Goal: Task Accomplishment & Management: Use online tool/utility

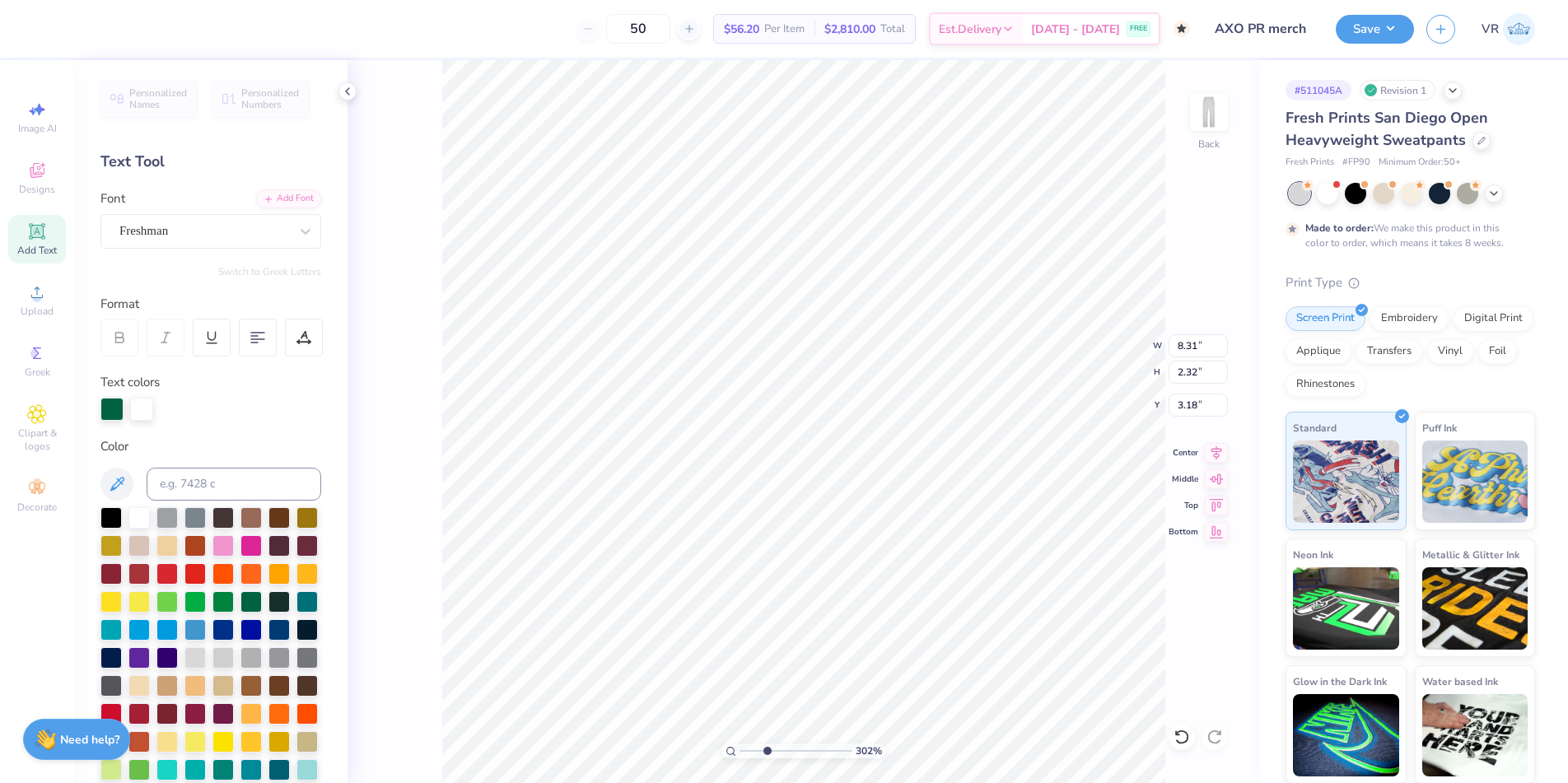
scroll to position [14, 5]
type textarea "ALPH CHI"
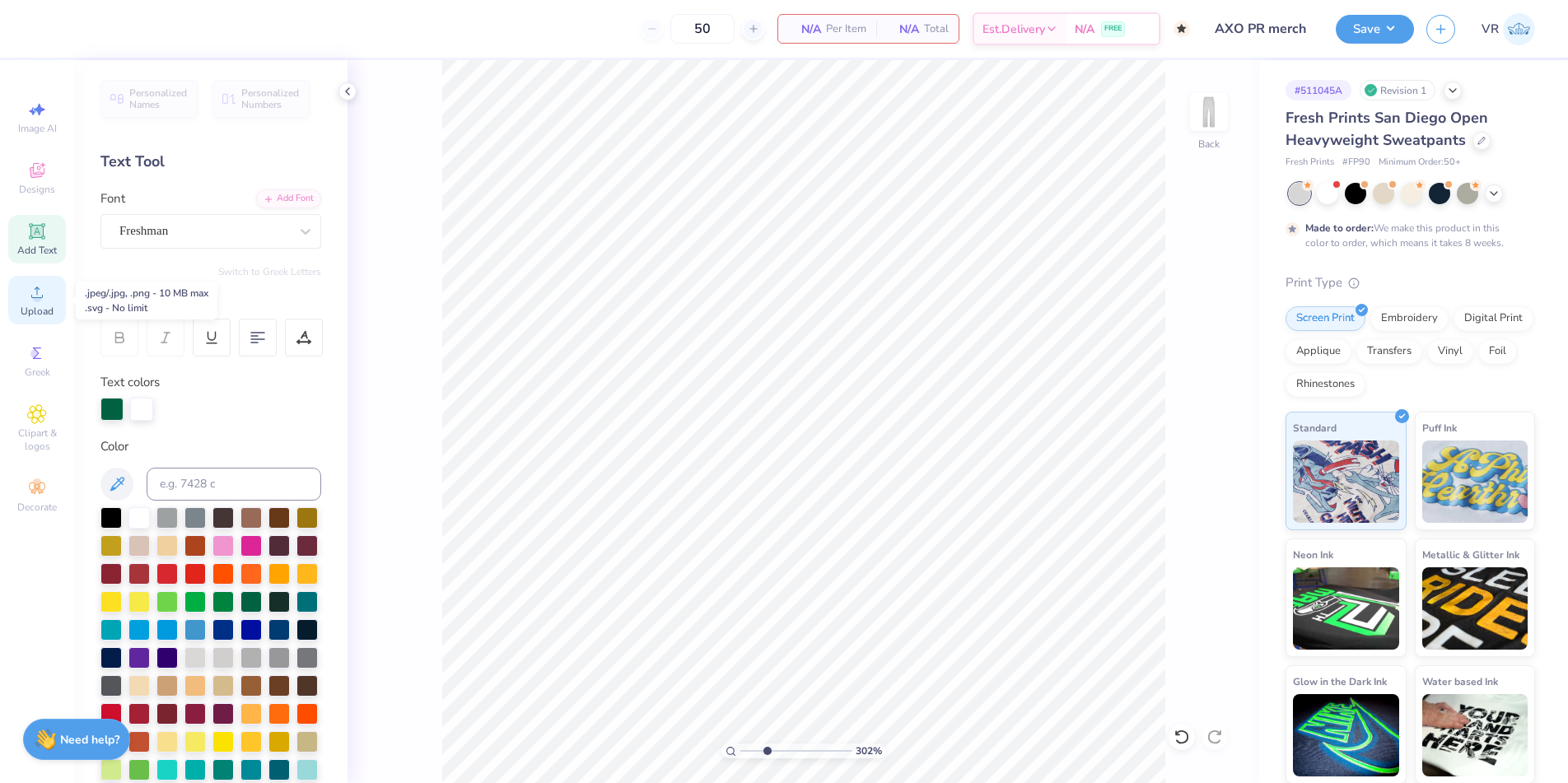
click at [47, 299] on div "Upload" at bounding box center [37, 300] width 58 height 49
drag, startPoint x: 762, startPoint y: 753, endPoint x: 748, endPoint y: 753, distance: 14.0
type input "1.4"
click at [748, 753] on input "range" at bounding box center [796, 751] width 111 height 14
click at [48, 299] on div "Upload" at bounding box center [37, 300] width 58 height 49
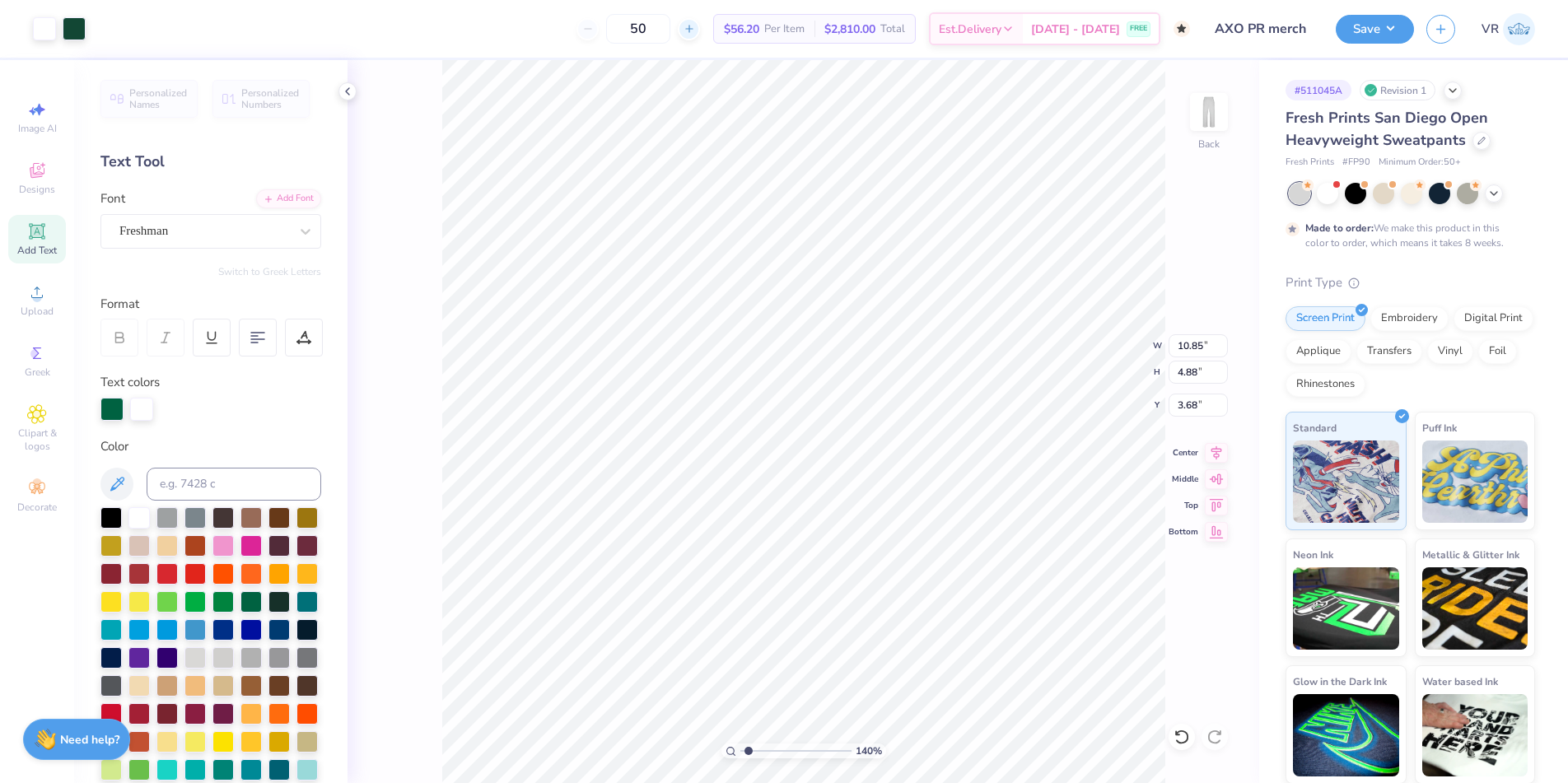
type input "2.38"
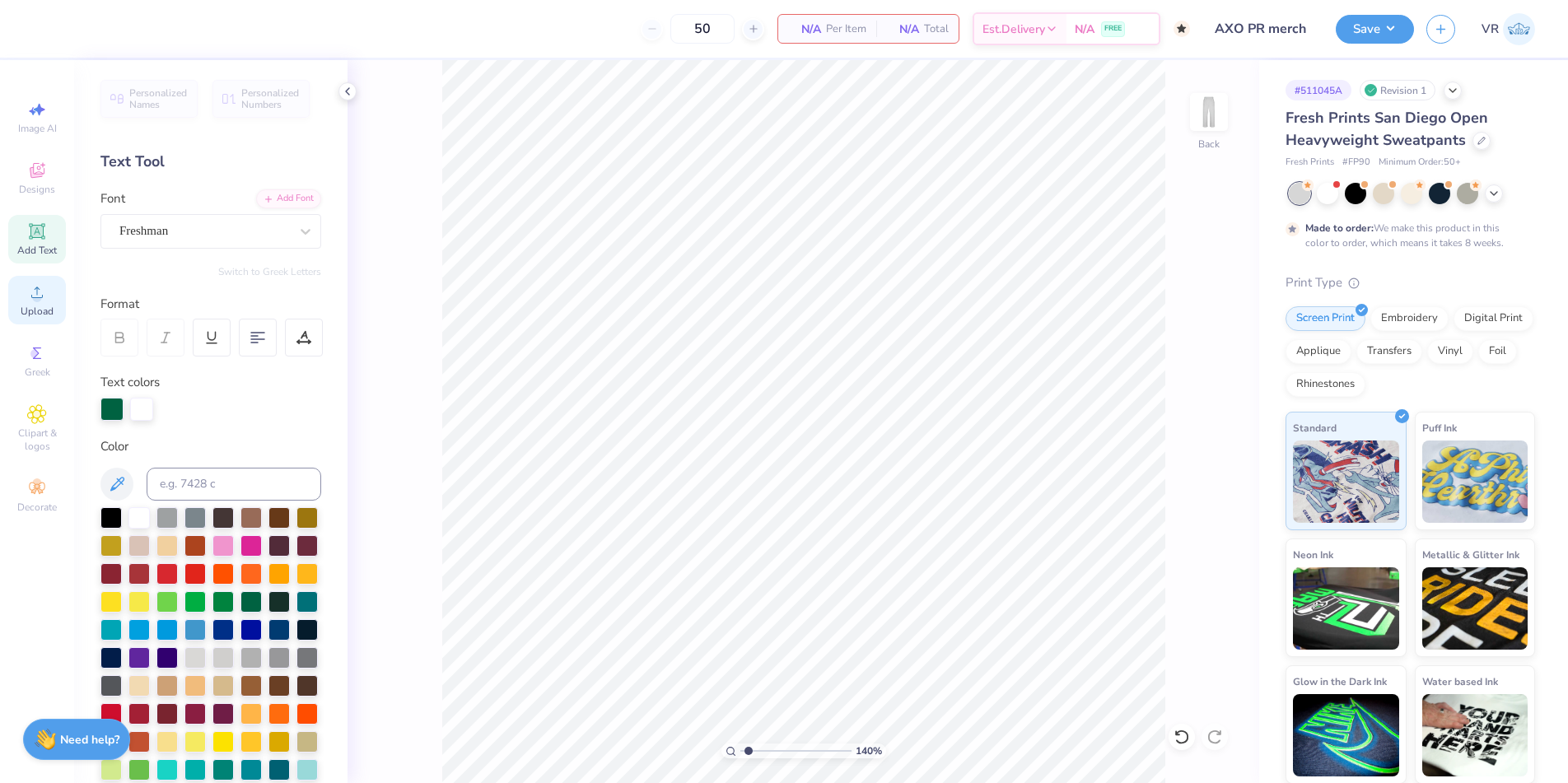
click at [40, 305] on span "Upload" at bounding box center [37, 311] width 33 height 14
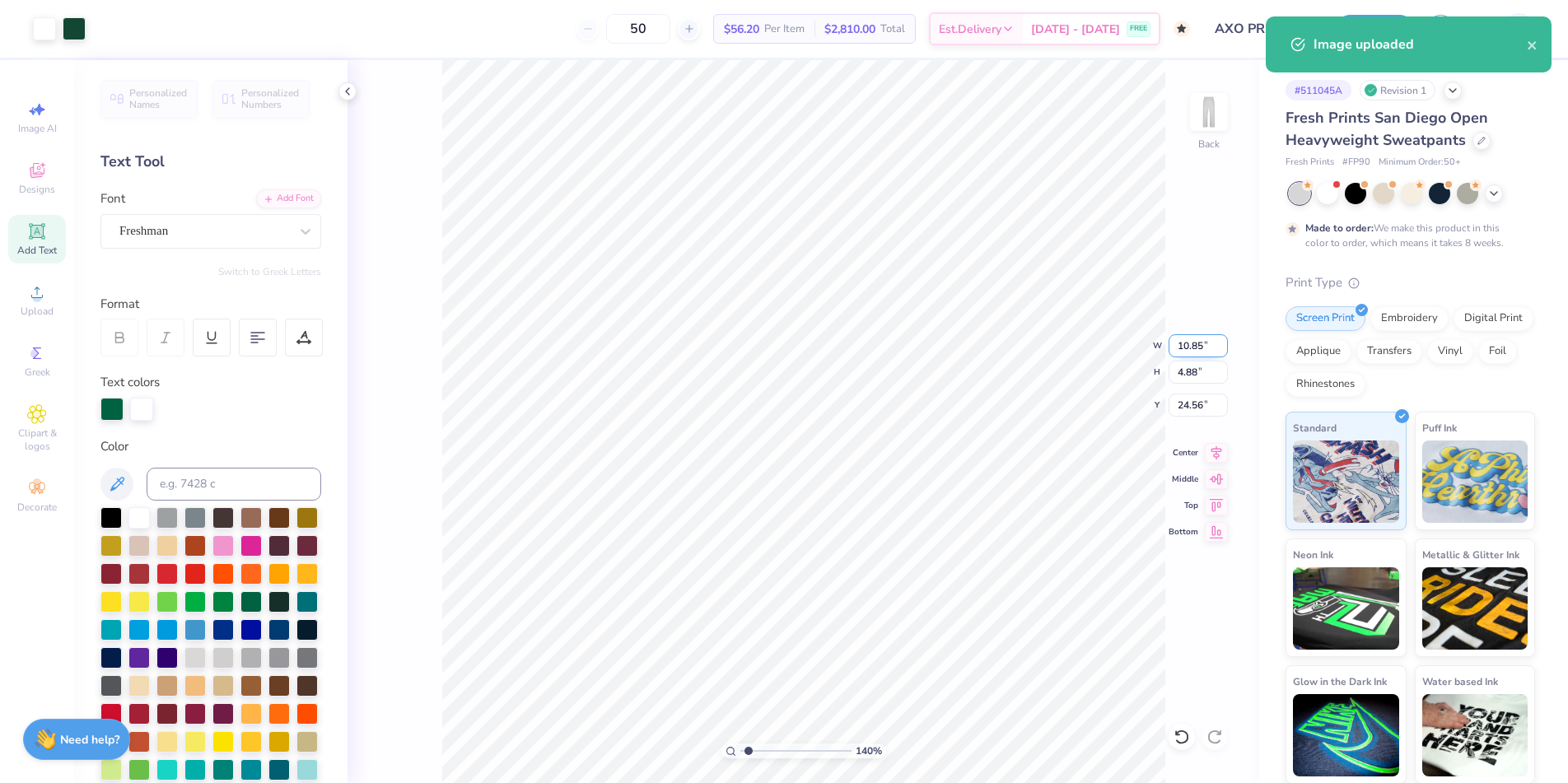
click at [1180, 344] on input "10.85" at bounding box center [1198, 346] width 60 height 23
type input "6.00"
type input "2.70"
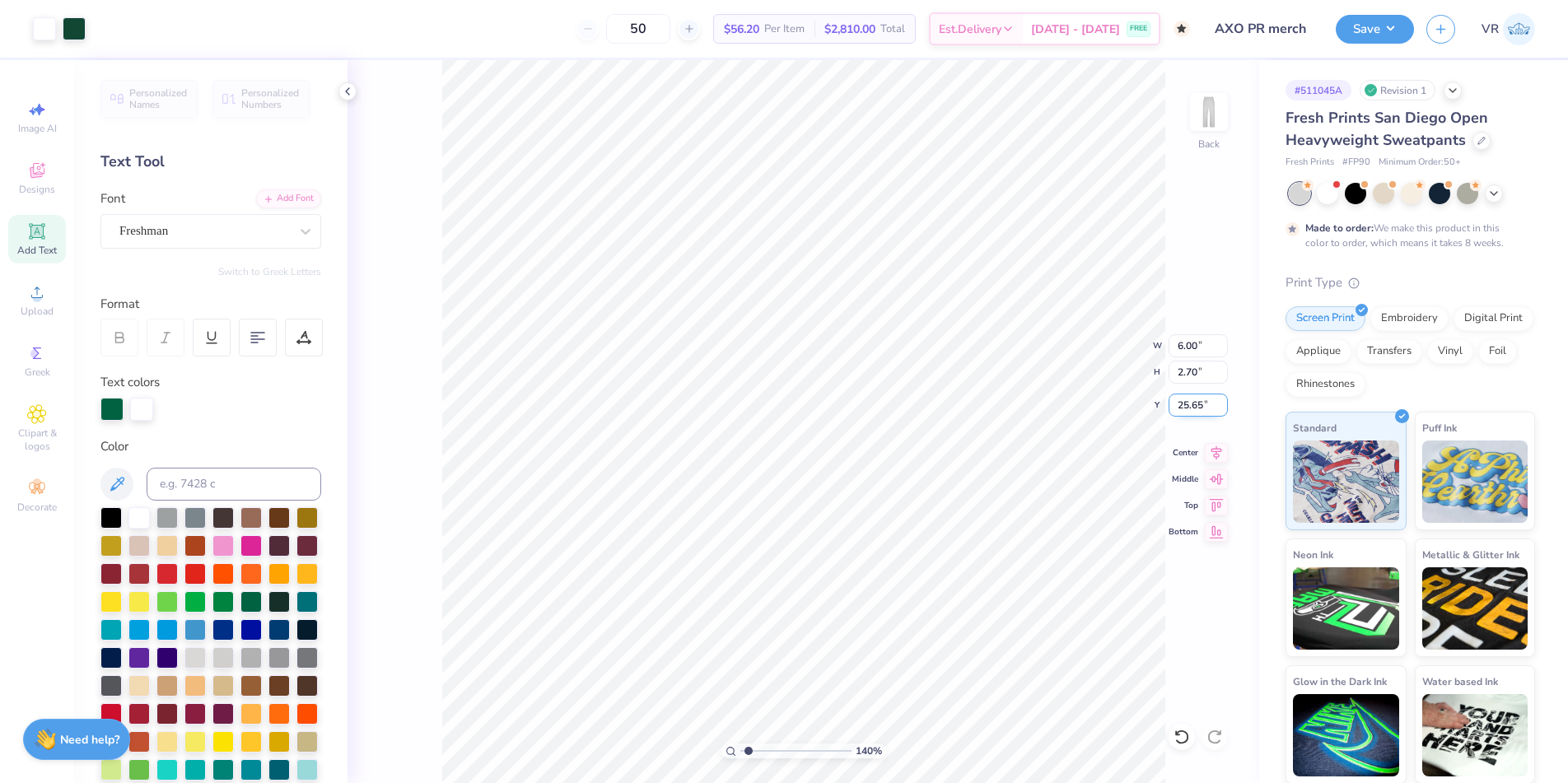
click at [1195, 404] on input "25.65" at bounding box center [1198, 405] width 60 height 23
type input "3.03"
click at [1179, 406] on input "2.98" at bounding box center [1198, 405] width 60 height 23
click at [1178, 406] on input "2.98" at bounding box center [1198, 405] width 60 height 23
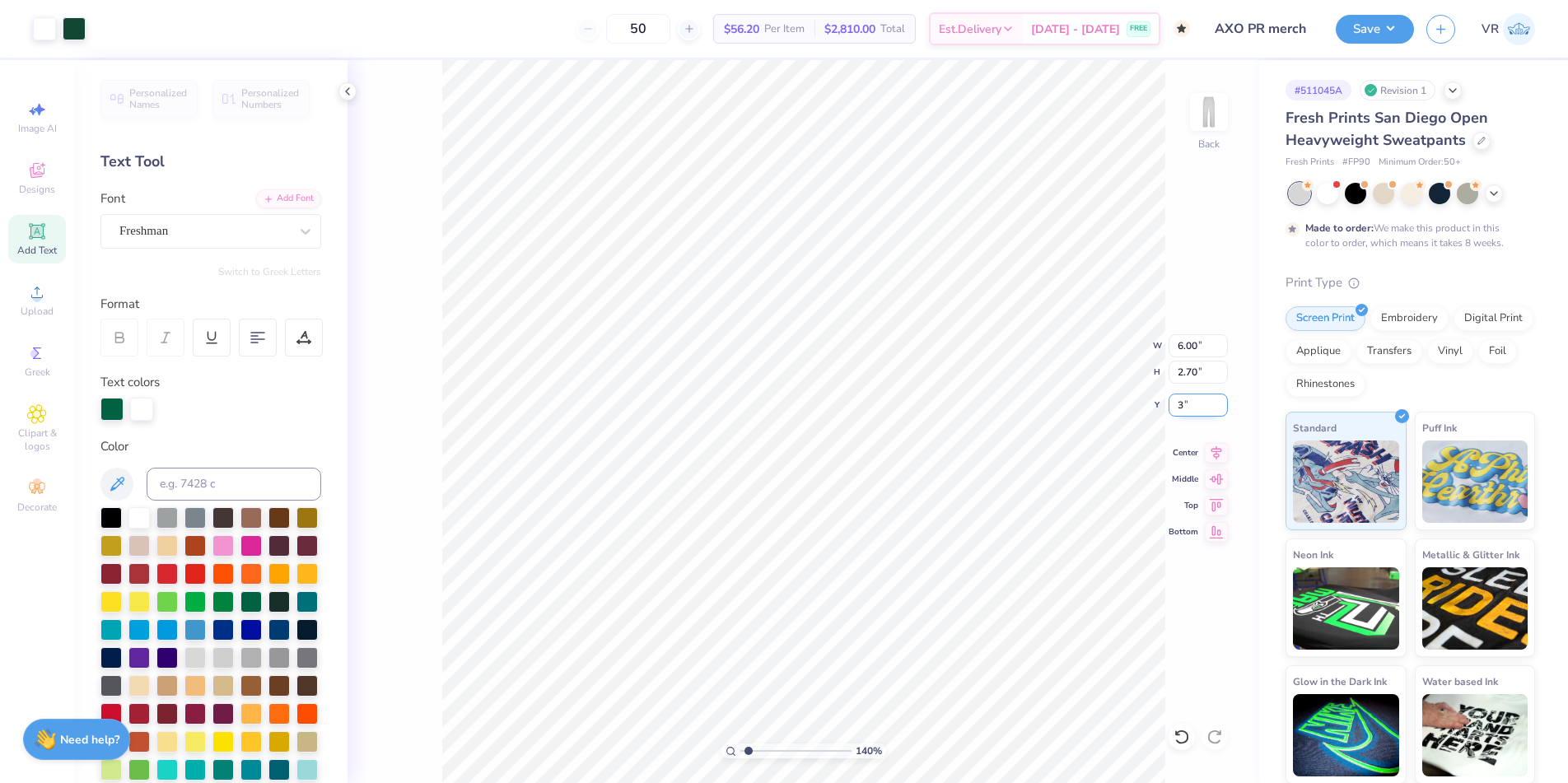
type input "3.00"
drag, startPoint x: 751, startPoint y: 752, endPoint x: 725, endPoint y: 754, distance: 26.1
type input "1"
click at [741, 754] on input "range" at bounding box center [796, 751] width 111 height 14
click at [1399, 33] on button "Save" at bounding box center [1375, 27] width 78 height 29
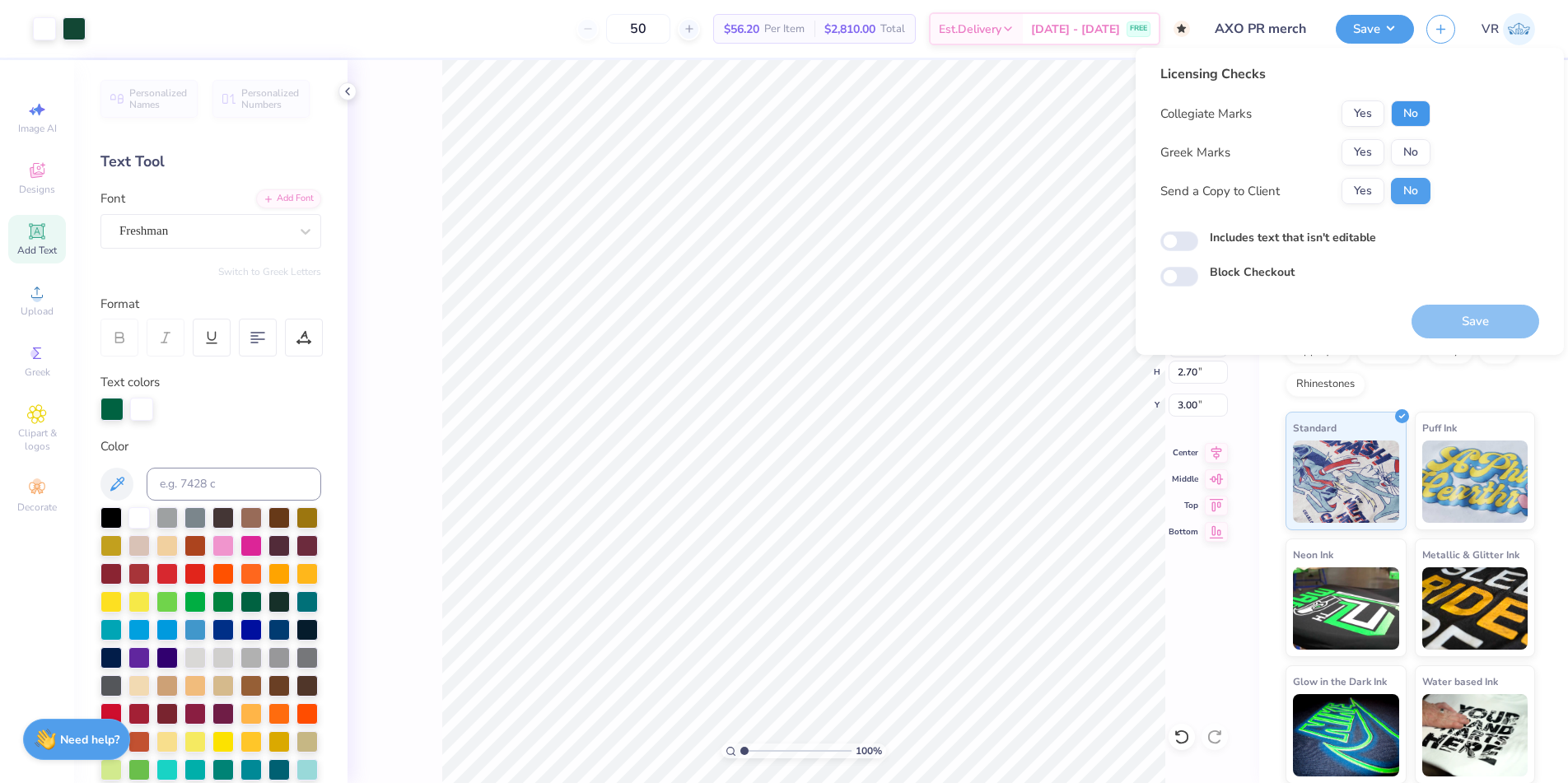
click at [1409, 106] on button "No" at bounding box center [1411, 113] width 40 height 26
click at [1366, 146] on button "Yes" at bounding box center [1362, 152] width 42 height 26
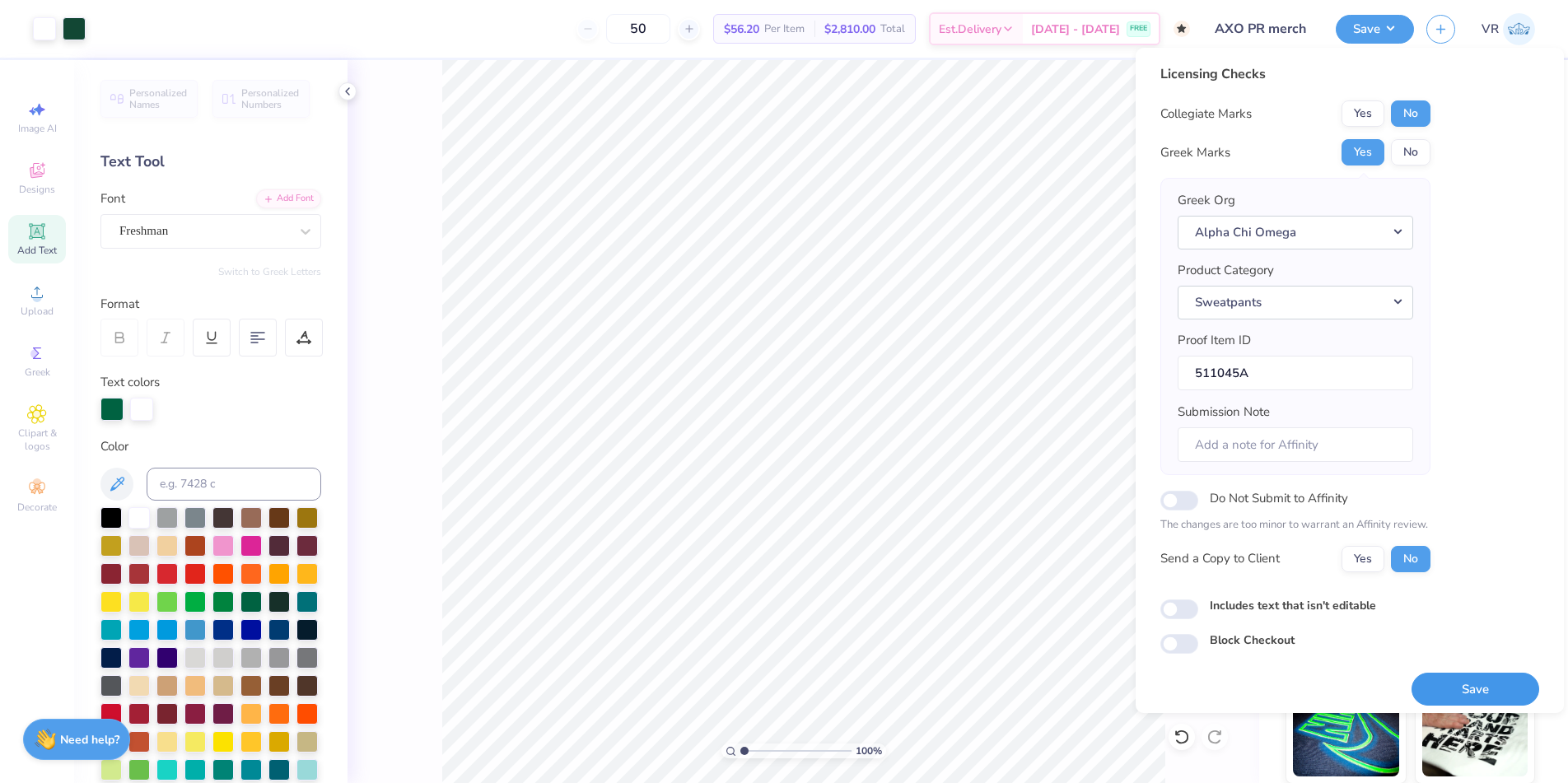
click at [1480, 687] on button "Save" at bounding box center [1475, 689] width 127 height 33
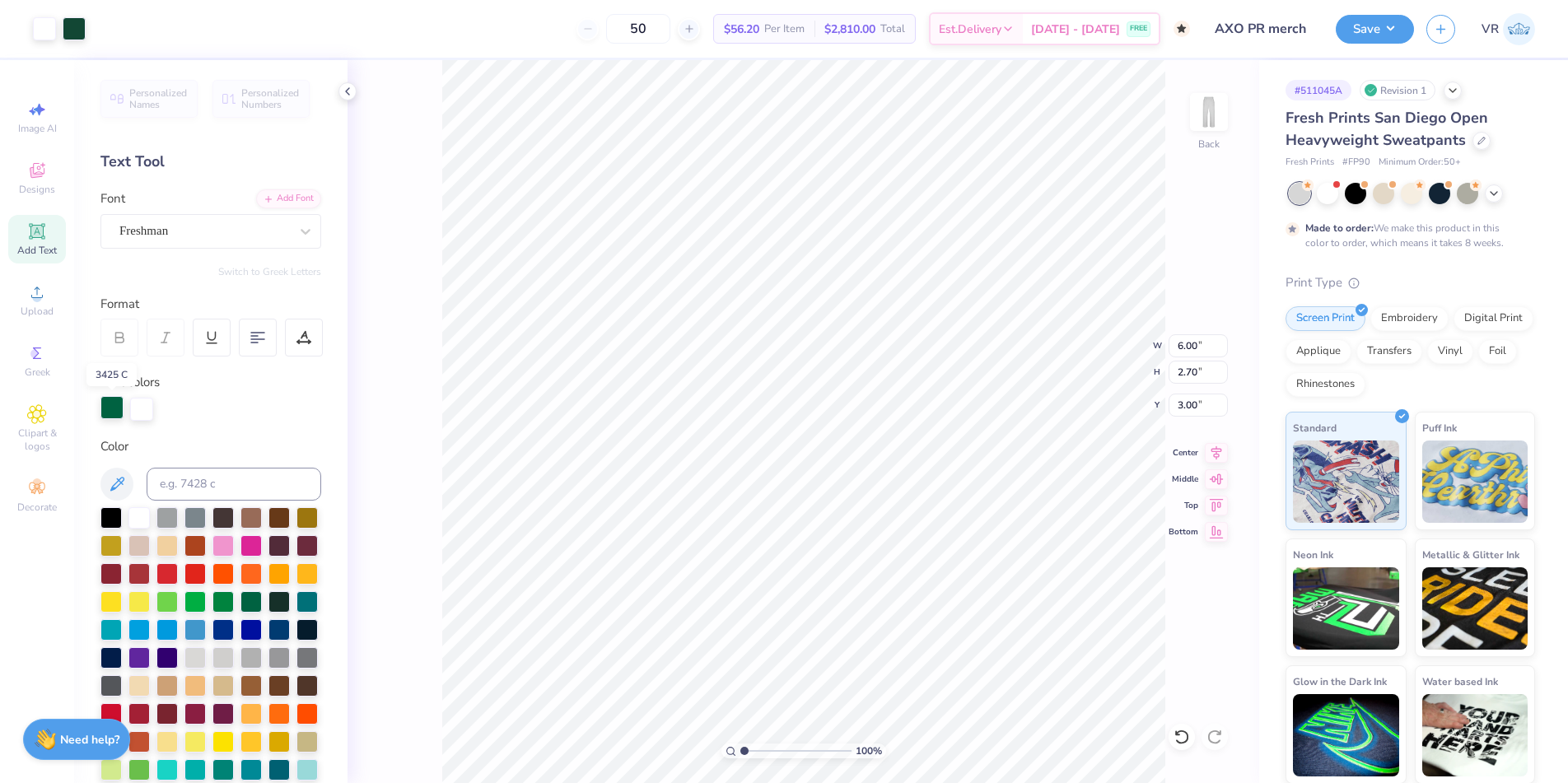
click at [112, 413] on div at bounding box center [112, 408] width 23 height 23
click at [187, 486] on input at bounding box center [234, 484] width 175 height 33
type input "3435"
click at [40, 310] on span "Upload" at bounding box center [37, 311] width 33 height 14
click at [42, 309] on span "Upload" at bounding box center [37, 311] width 33 height 14
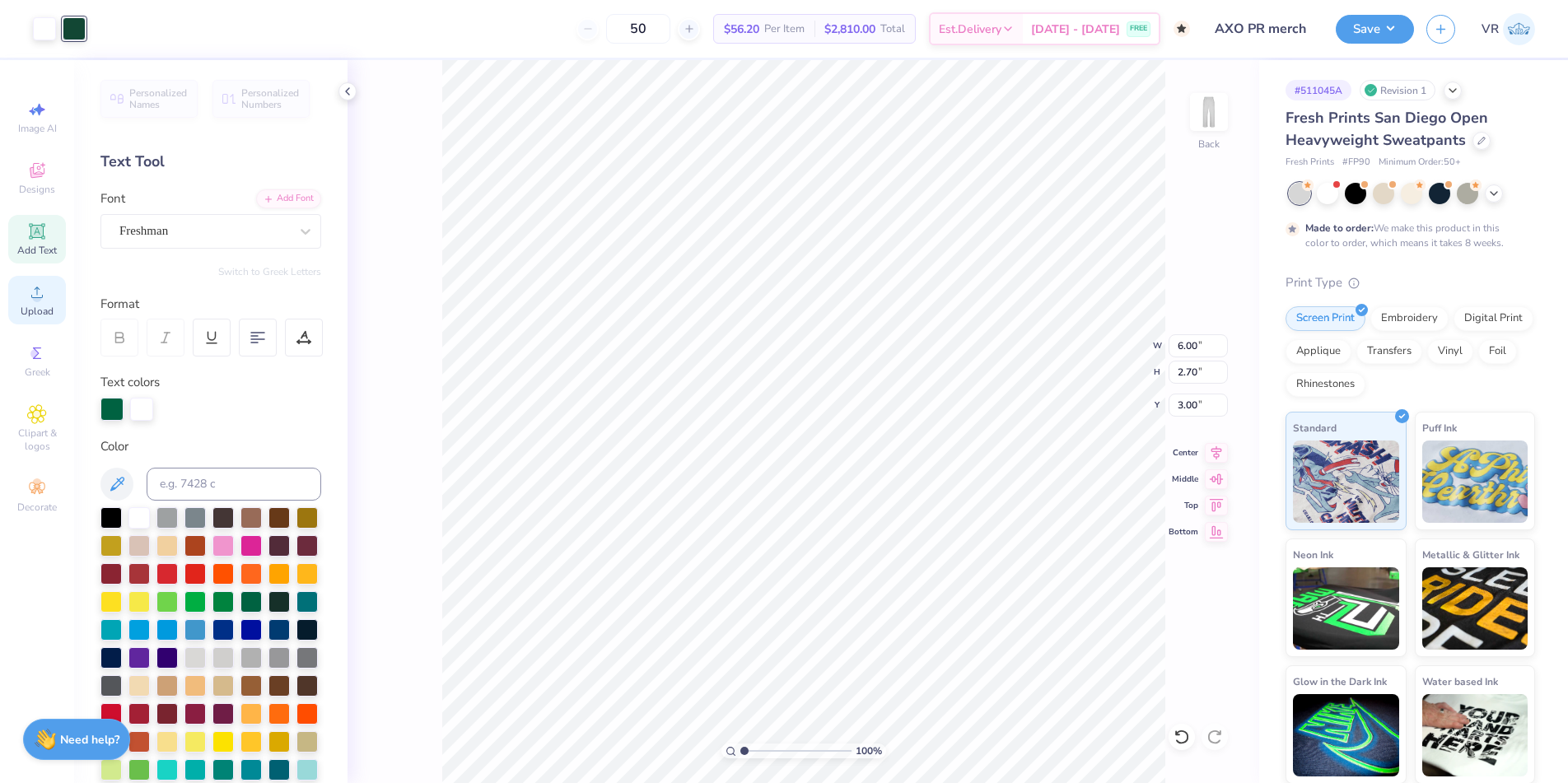
type input "10.85"
type input "4.88"
type input "24.56"
click at [1183, 336] on input "10.85" at bounding box center [1198, 346] width 60 height 23
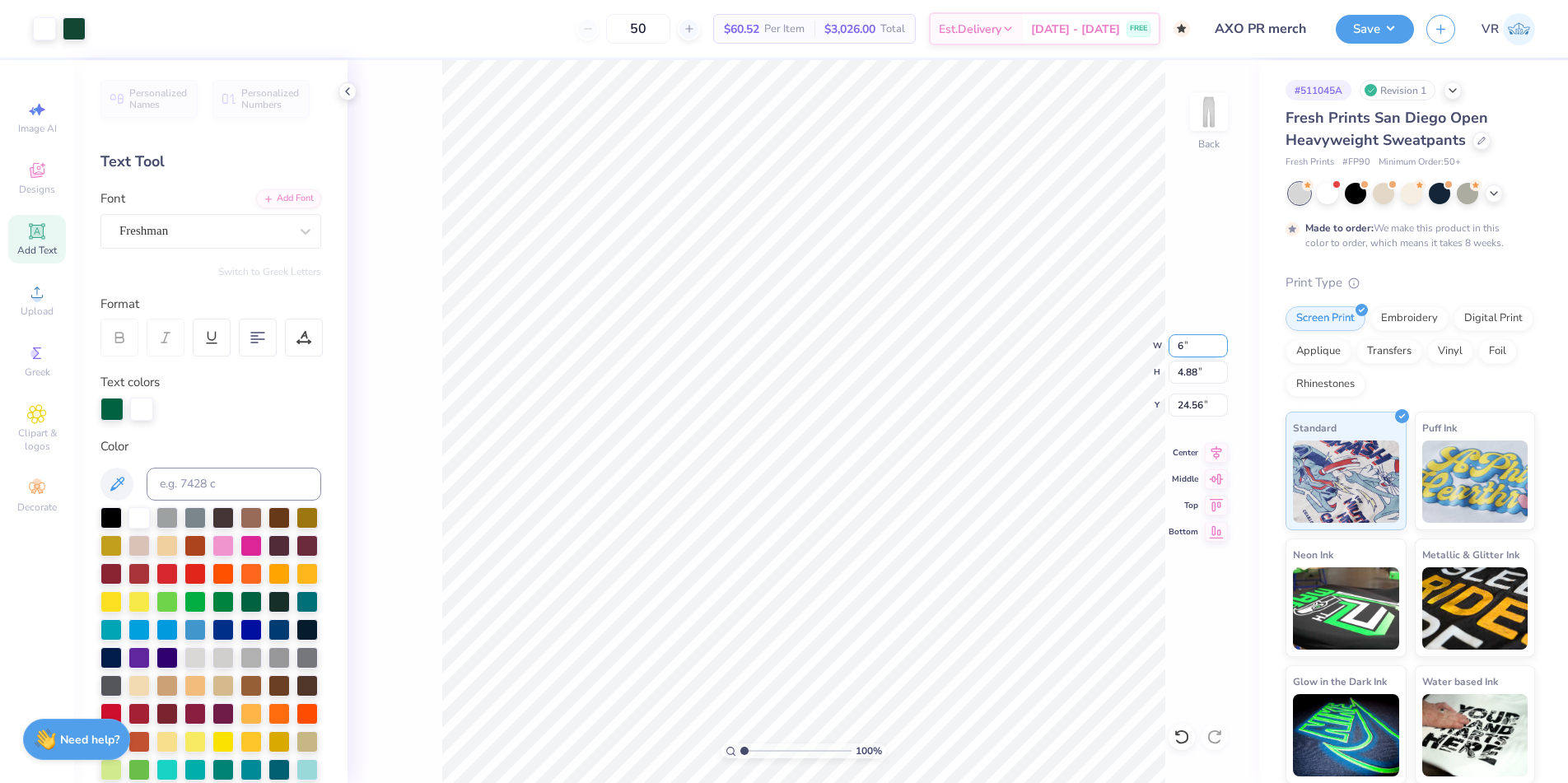
type input "6.00"
type input "2.70"
type input "3.00"
click at [1194, 398] on input "25.16" at bounding box center [1198, 405] width 60 height 23
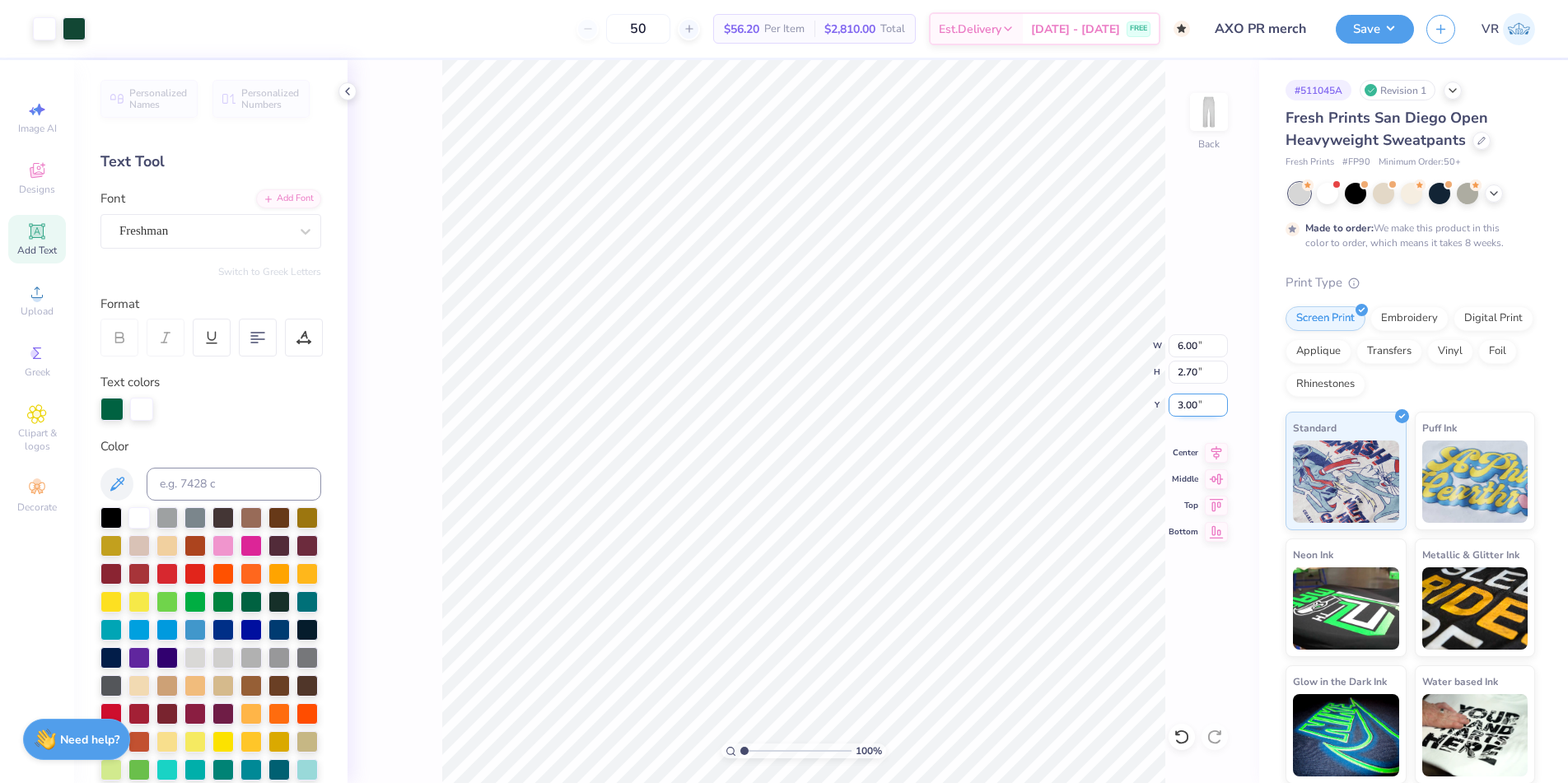
type input "3.06"
click at [1214, 455] on icon at bounding box center [1217, 450] width 23 height 20
click at [1386, 24] on button "Save" at bounding box center [1375, 27] width 78 height 29
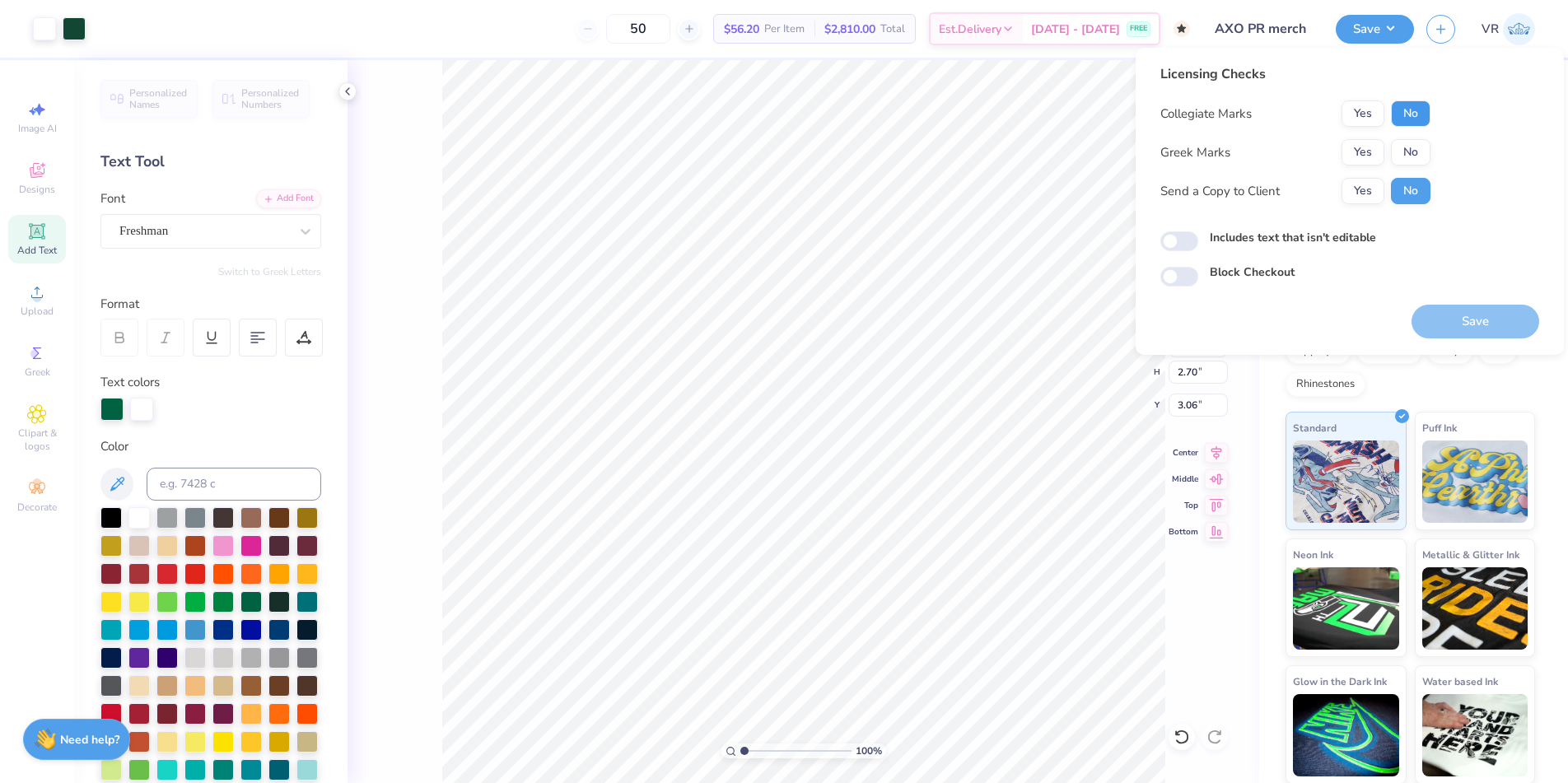
click at [1419, 115] on button "No" at bounding box center [1411, 113] width 40 height 26
click at [1374, 150] on button "Yes" at bounding box center [1362, 152] width 42 height 26
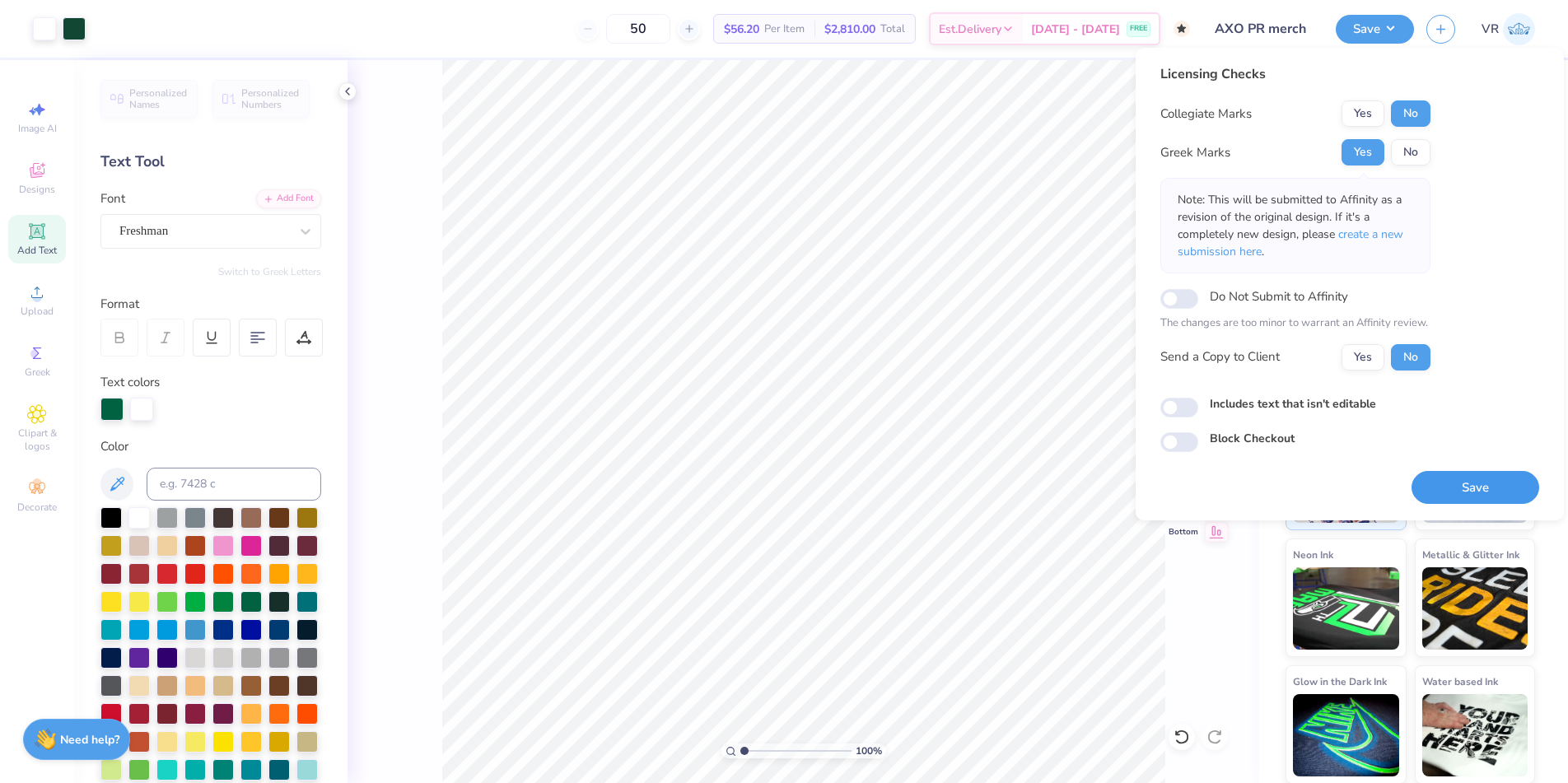
click at [1471, 481] on button "Save" at bounding box center [1475, 487] width 127 height 33
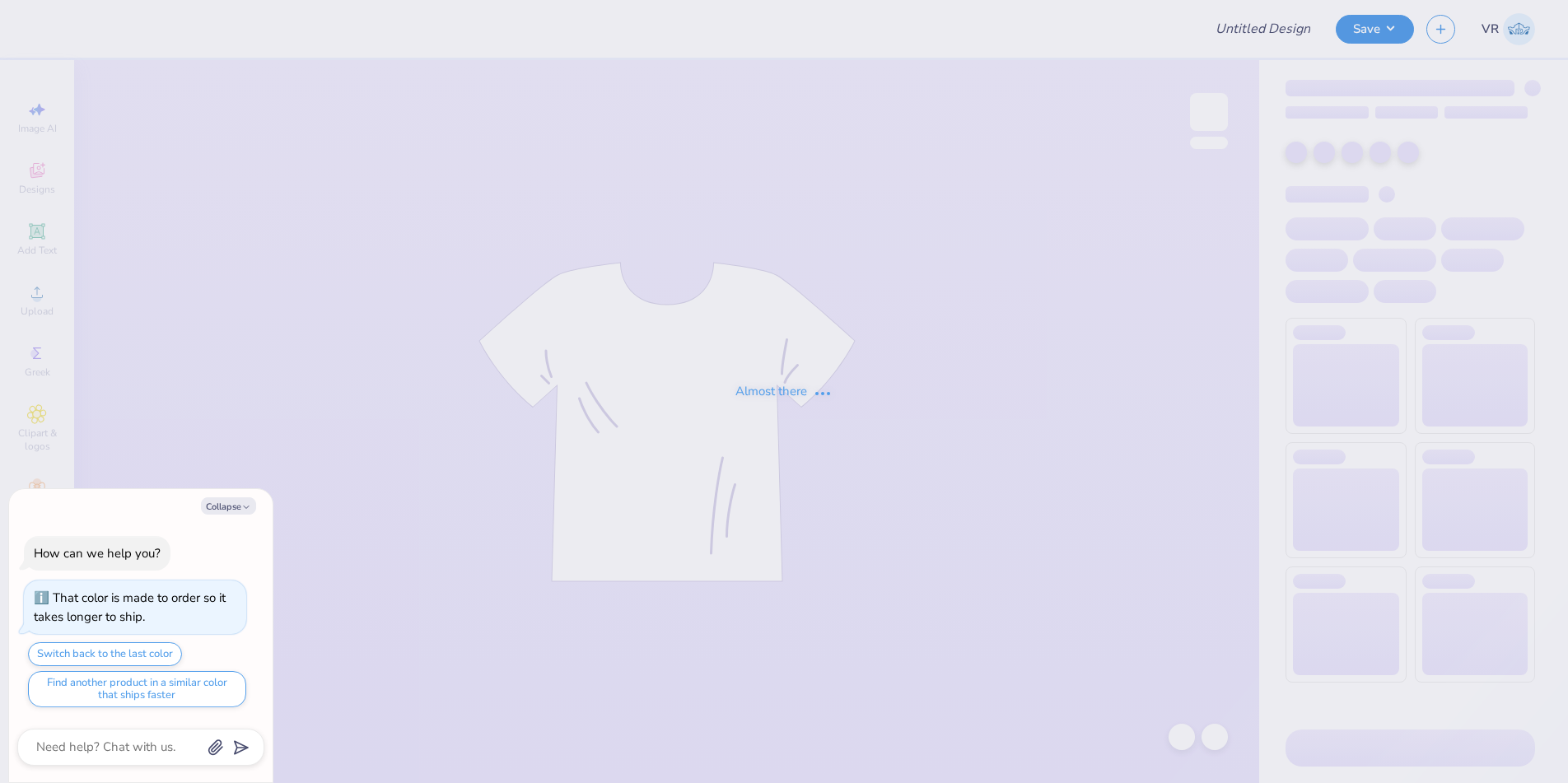
type textarea "x"
type input "AXO PR merch"
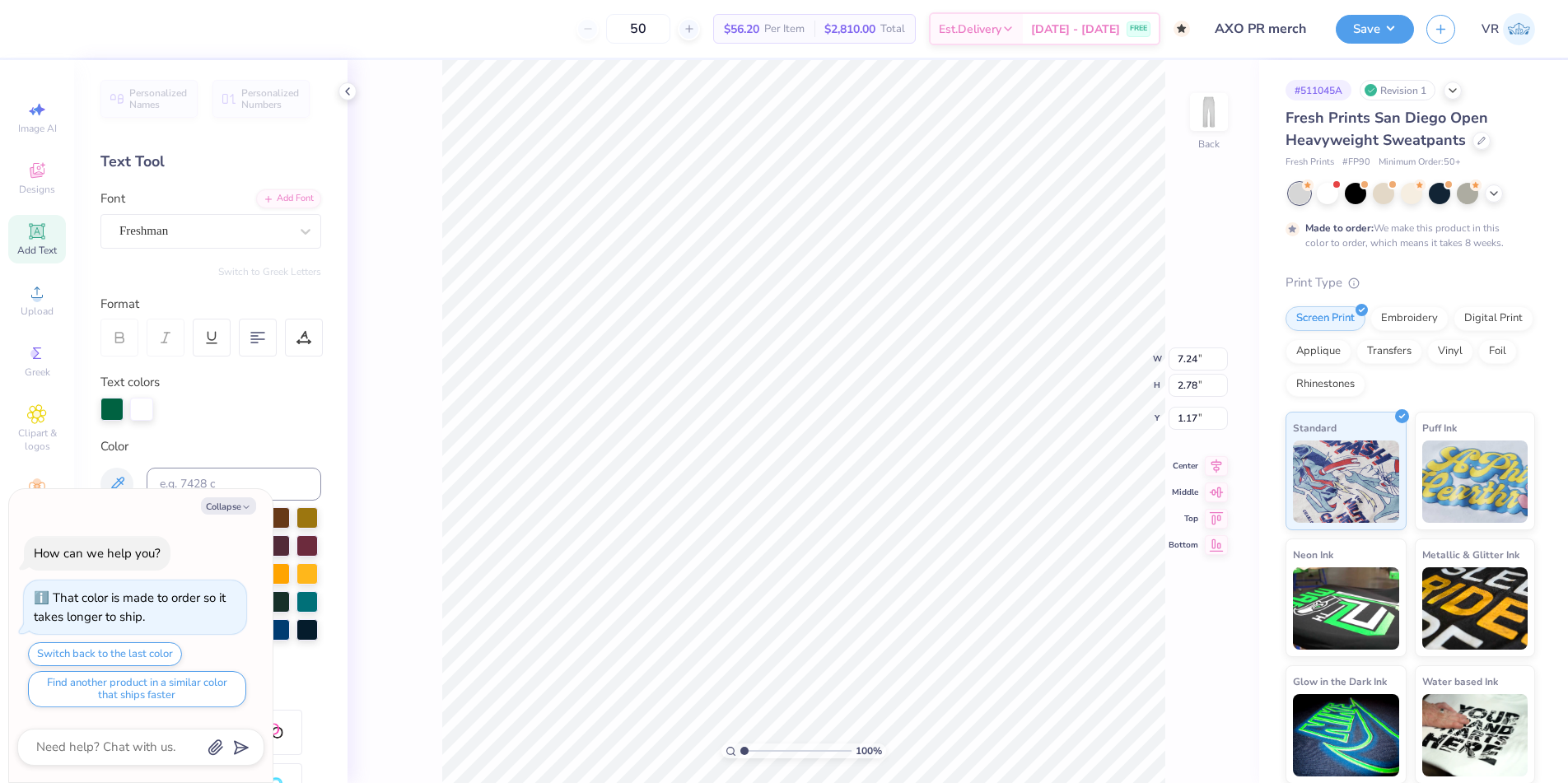
type textarea "x"
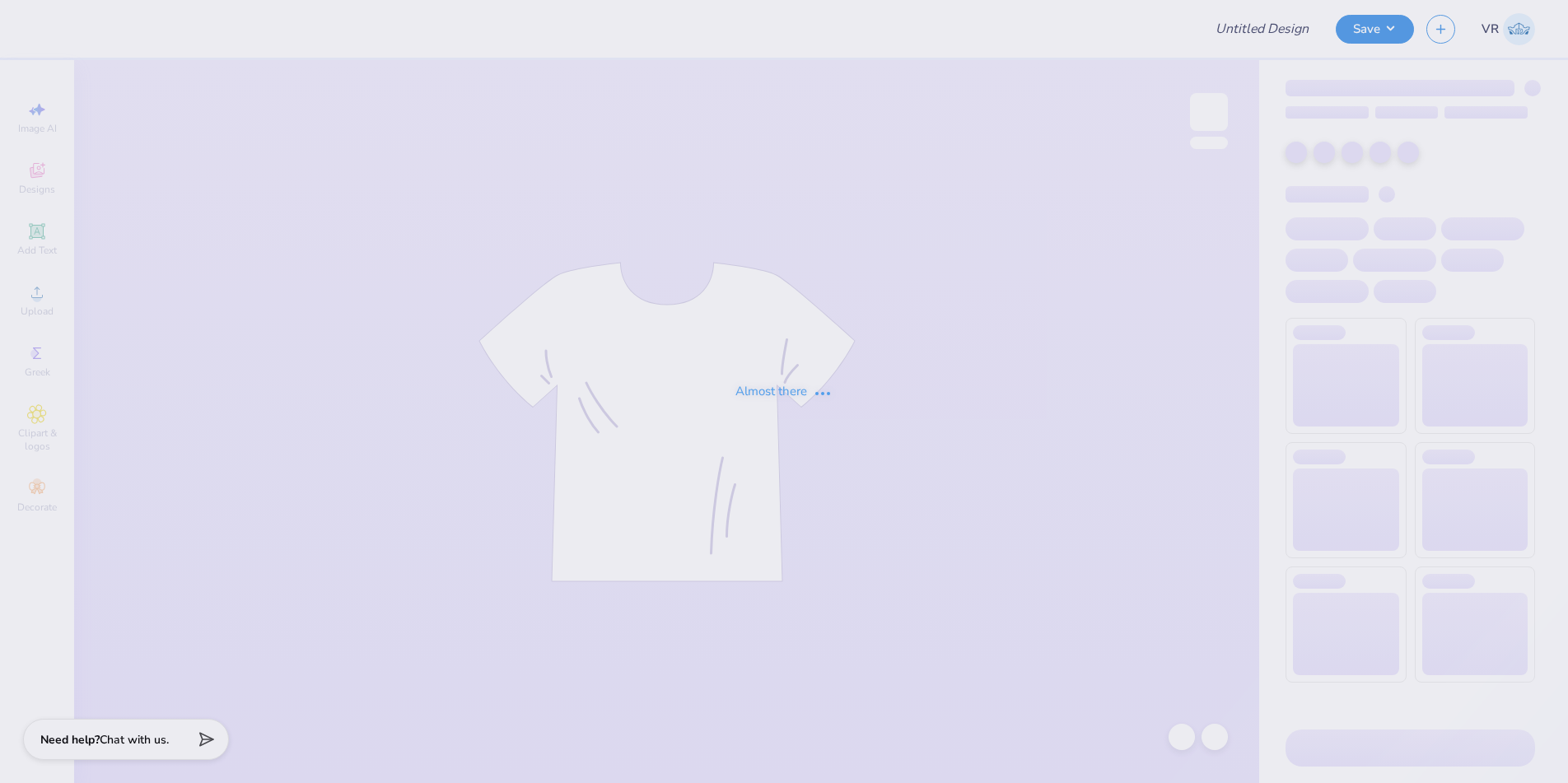
type input "AXO PR merch"
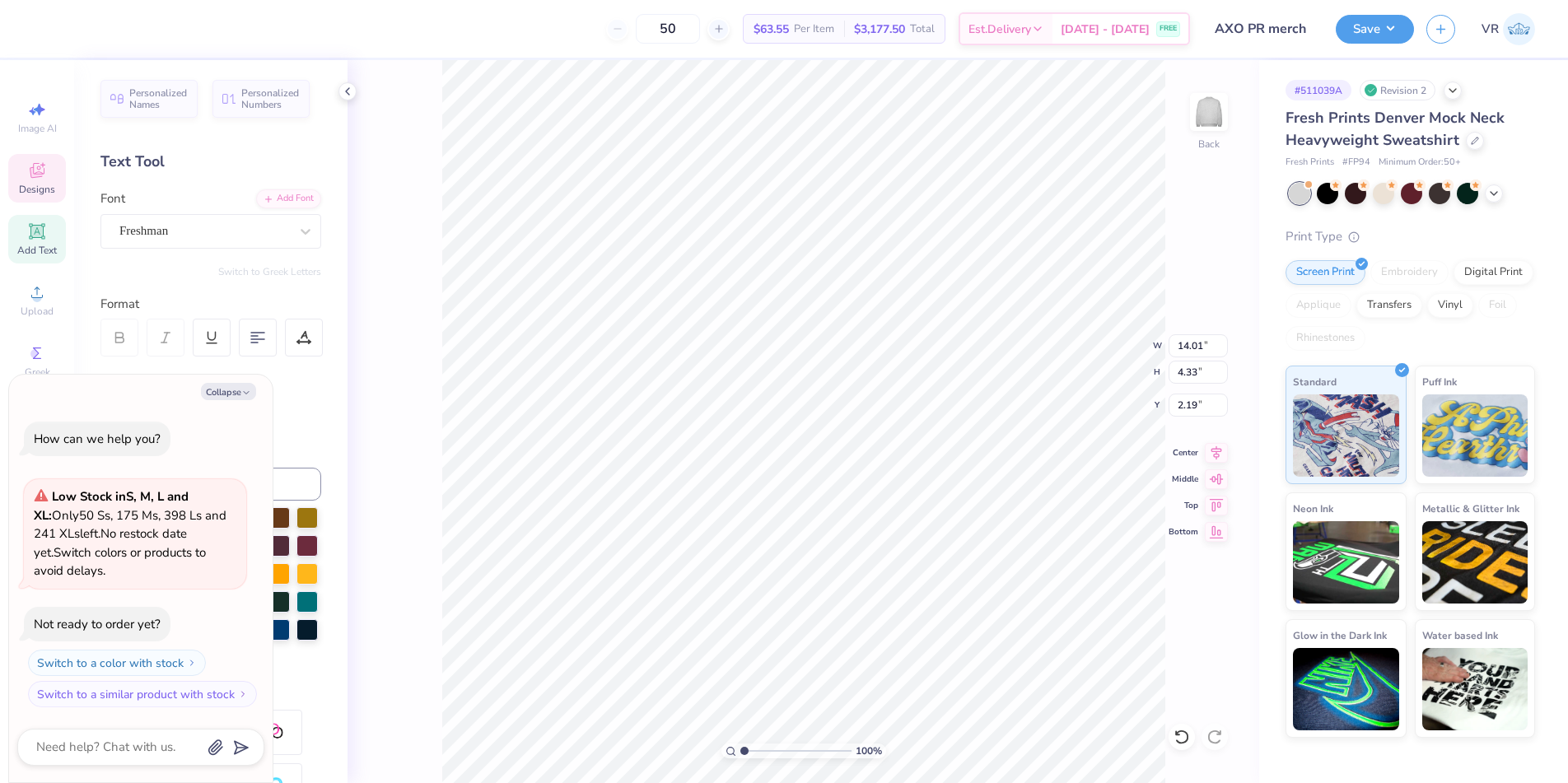
scroll to position [14, 3]
click at [219, 388] on button "Collapse" at bounding box center [228, 391] width 55 height 17
type textarea "x"
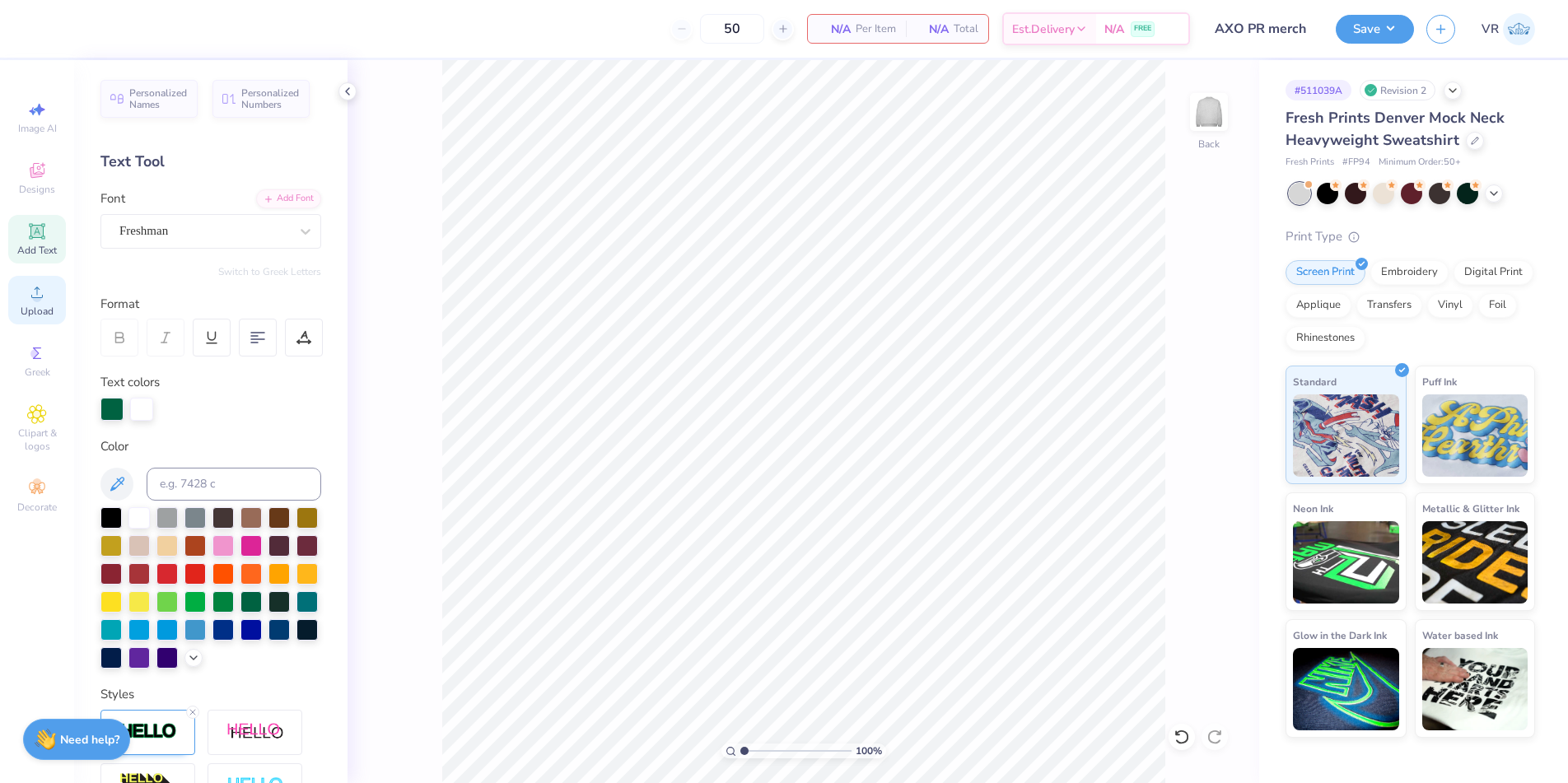
click at [32, 305] on span "Upload" at bounding box center [37, 311] width 33 height 14
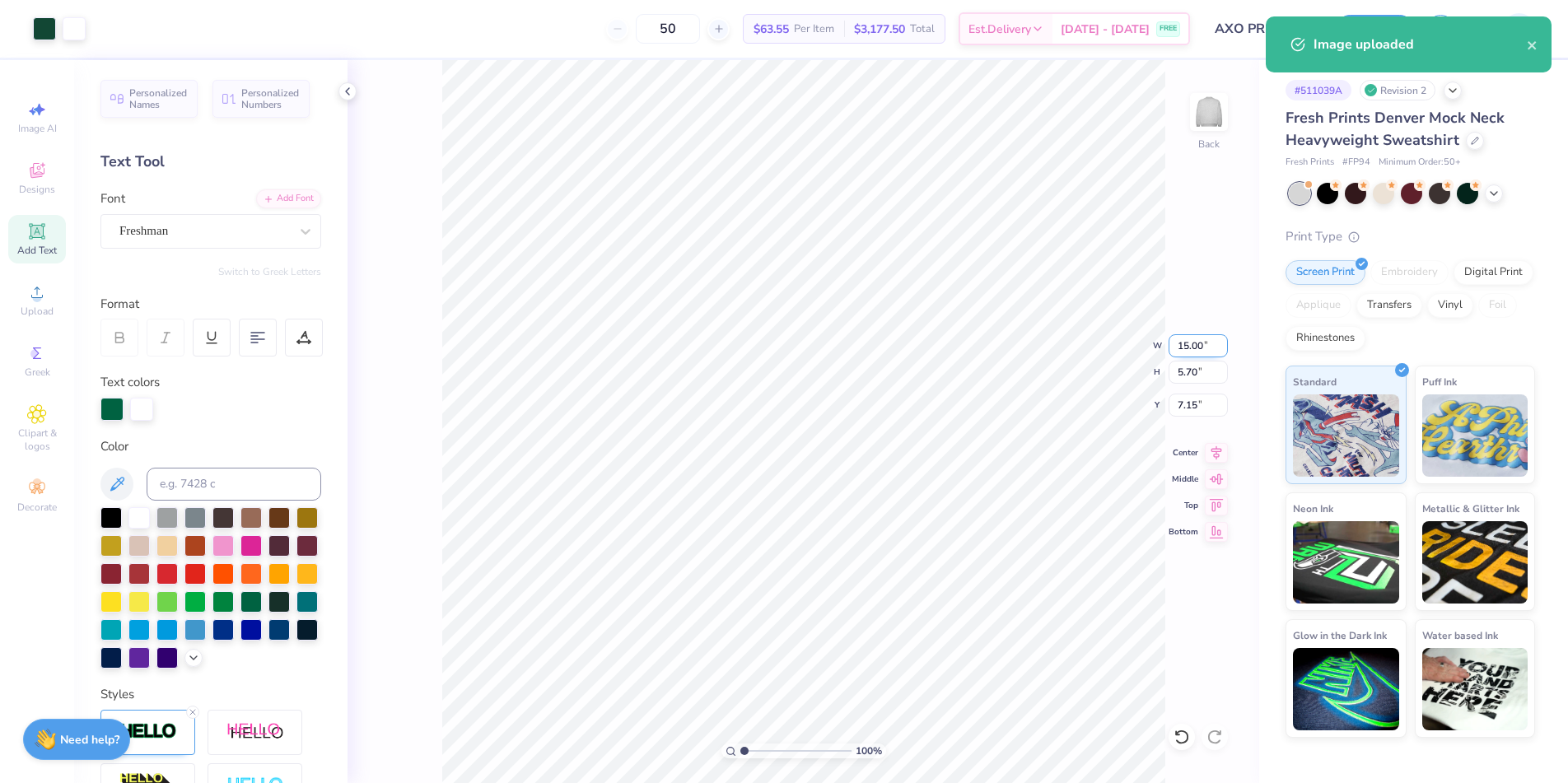
click at [1188, 347] on input "15.00" at bounding box center [1198, 346] width 60 height 23
click at [1187, 346] on input "15.00" at bounding box center [1198, 346] width 60 height 23
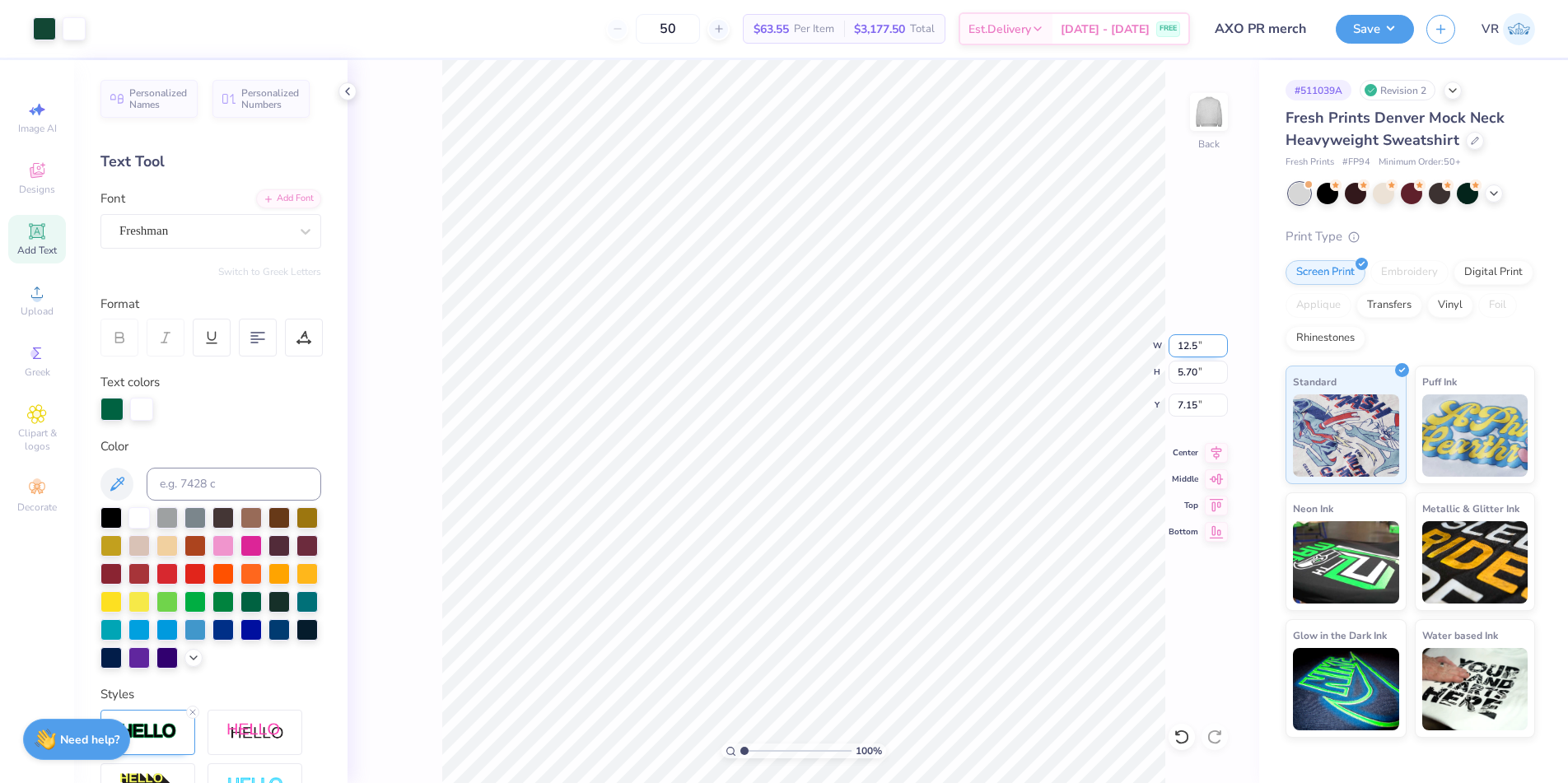
type input "12.50"
type input "4.75"
click at [1186, 403] on input "7.62" at bounding box center [1198, 405] width 60 height 23
type input "3.00"
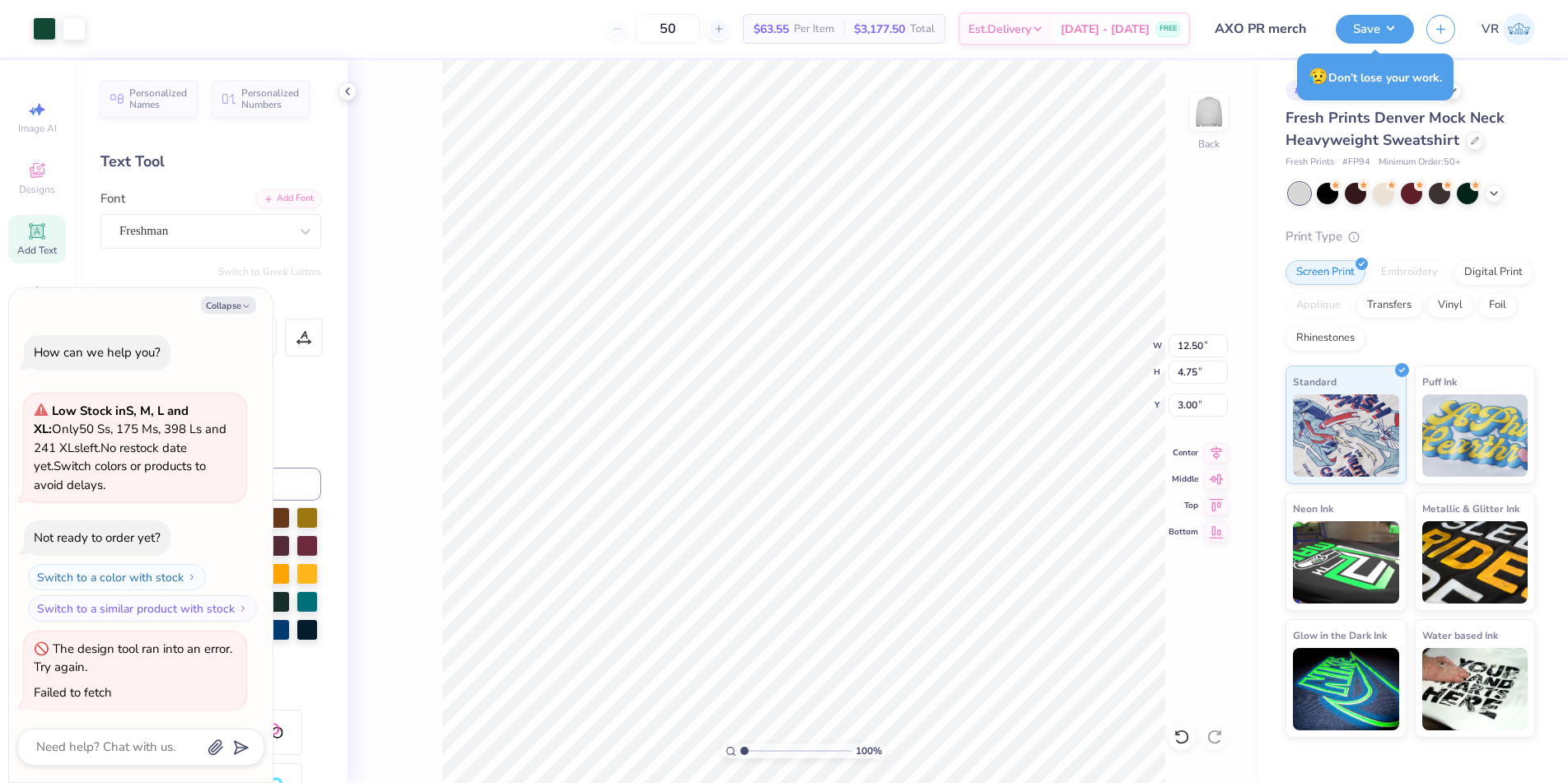
type textarea "x"
